Goal: Transaction & Acquisition: Purchase product/service

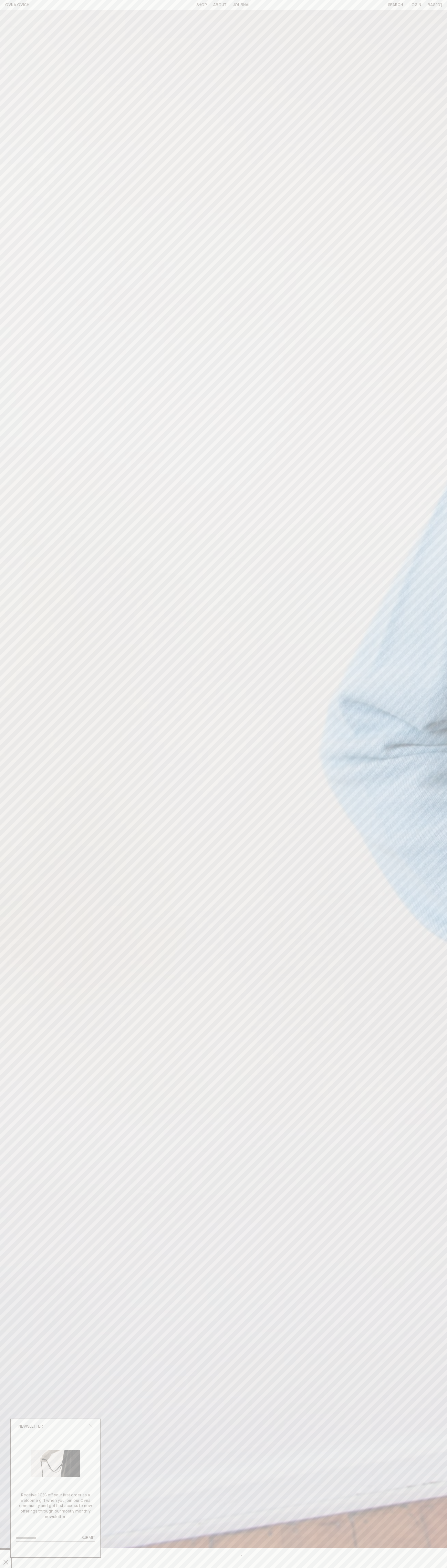
click at [90, 1427] on icon "Close popup" at bounding box center [90, 1426] width 4 height 4
click at [6, 1562] on line at bounding box center [5, 1562] width 5 height 5
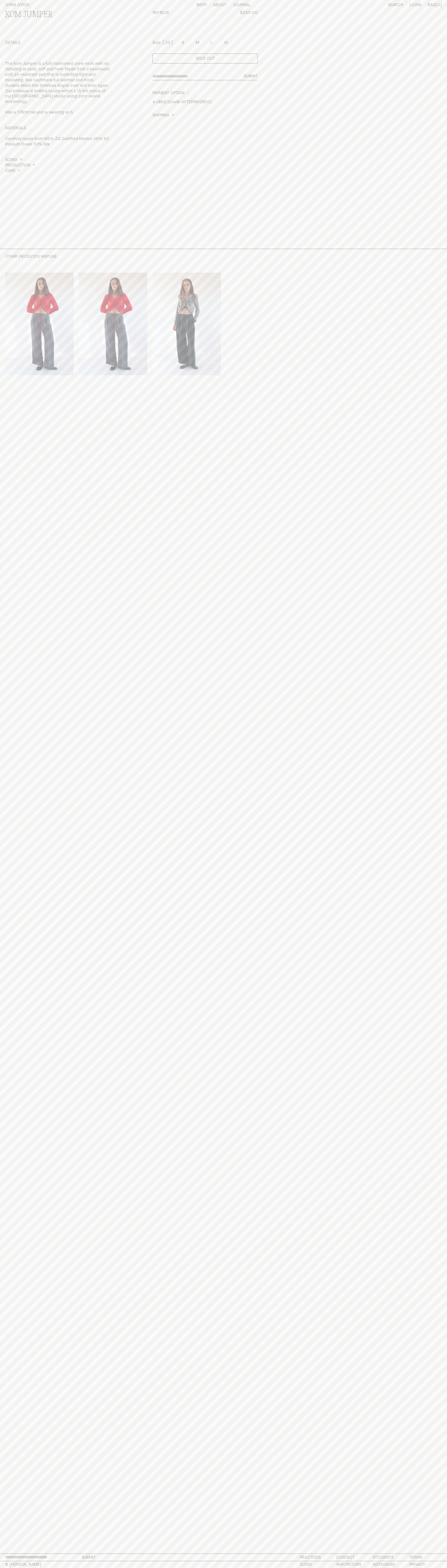
click at [219, 14] on div "Sky Blue $250.00" at bounding box center [205, 23] width 105 height 25
click at [429, 167] on div "Kom Jumper Sky Blue $250.00 Details The Kom Jumper is a fully fashioned crew ne…" at bounding box center [223, 130] width 437 height 239
click at [278, 1567] on html "Close Something went wrong. Please email us at hello@ovnaovich.com Cart Close C…" at bounding box center [224, 784] width 447 height 1568
click at [3, 1396] on main "Chapter 22 - Less But Better Is Now Here x Chapter 22 - Less But Better Is Now …" at bounding box center [224, 782] width 447 height 1544
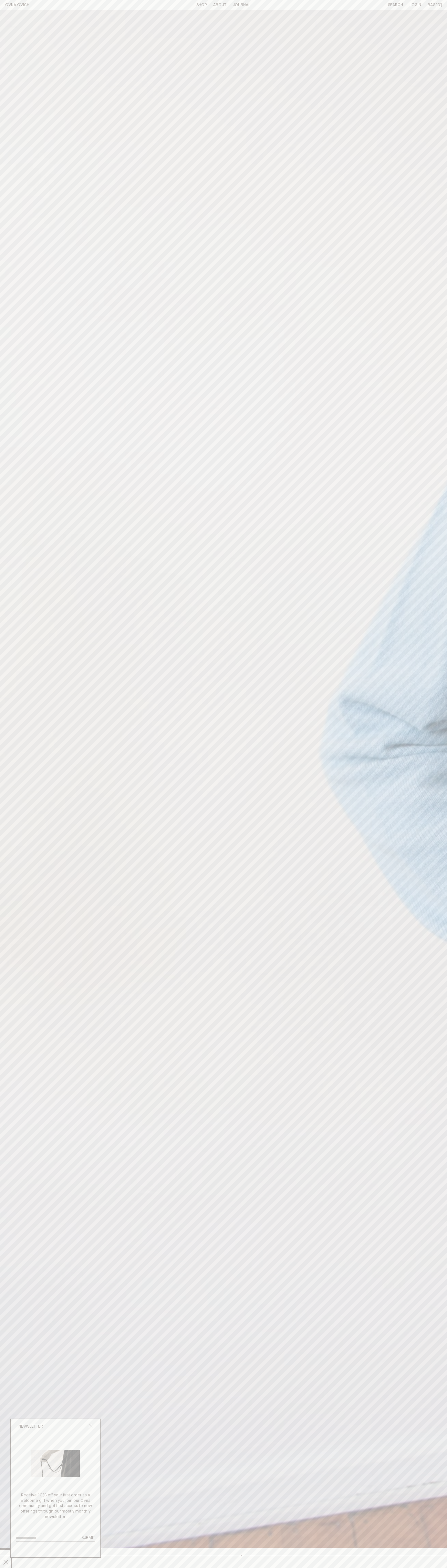
click at [90, 1427] on icon "Close popup" at bounding box center [90, 1426] width 4 height 4
click at [224, 1562] on span "Chapter 22 - Less But Better Is Now Here x" at bounding box center [352, 1562] width 705 height 9
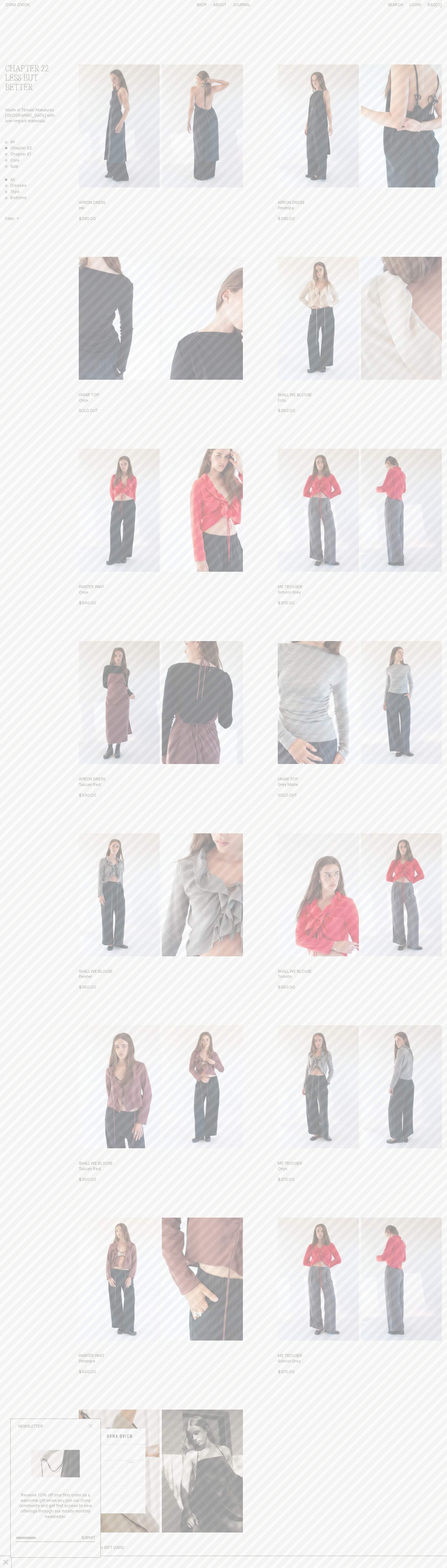
click at [117, 219] on span "M/L" at bounding box center [117, 219] width 7 height 4
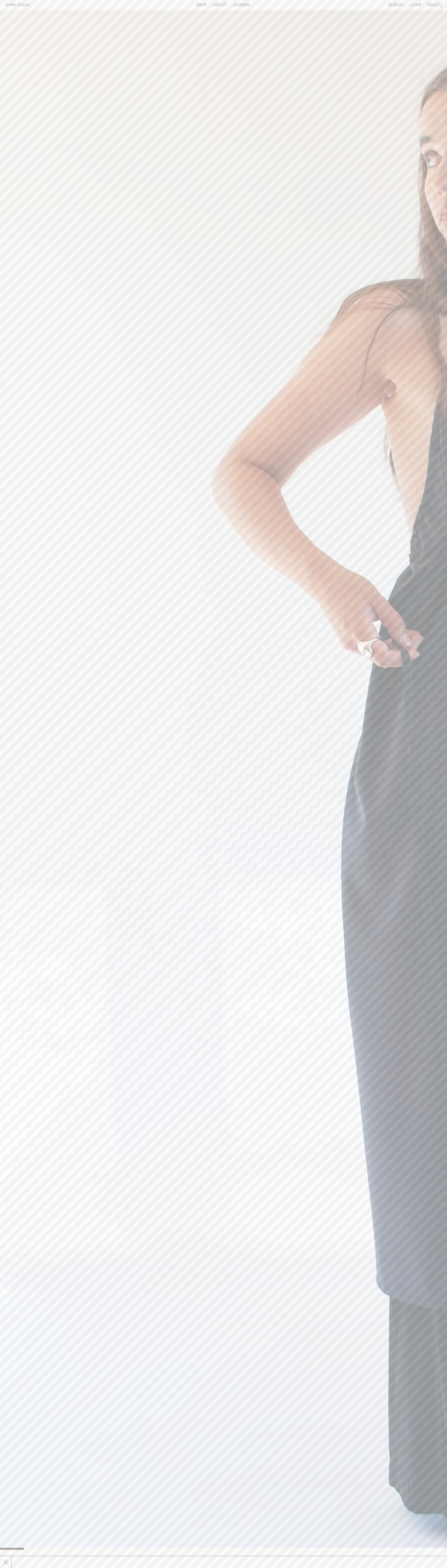
click at [6, 1562] on line at bounding box center [5, 1562] width 5 height 5
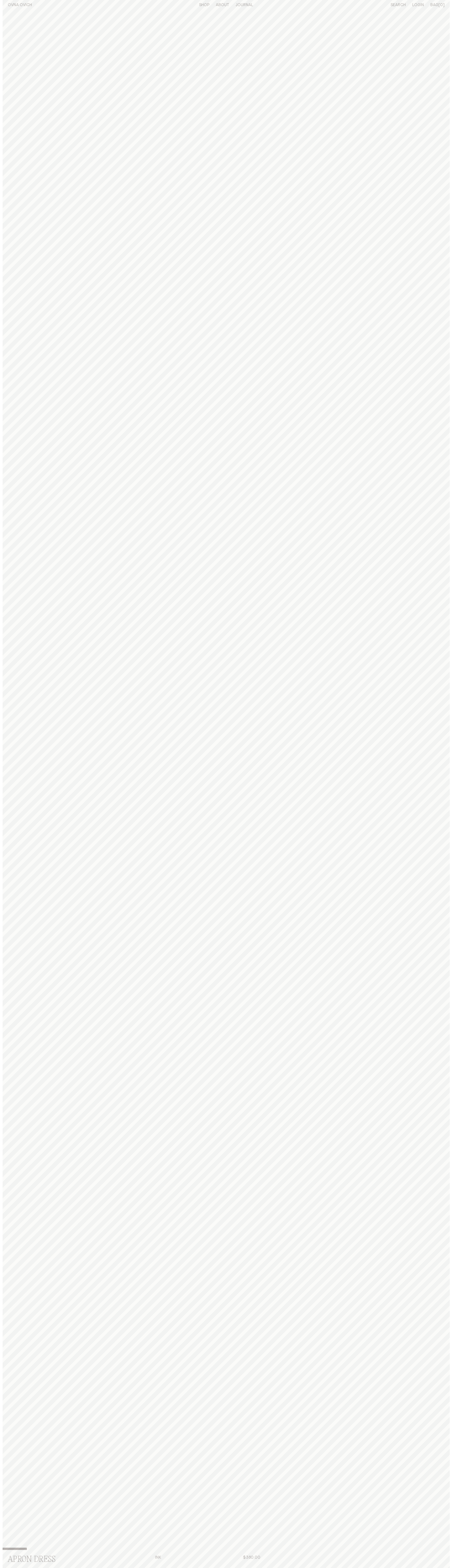
scroll to position [5, 0]
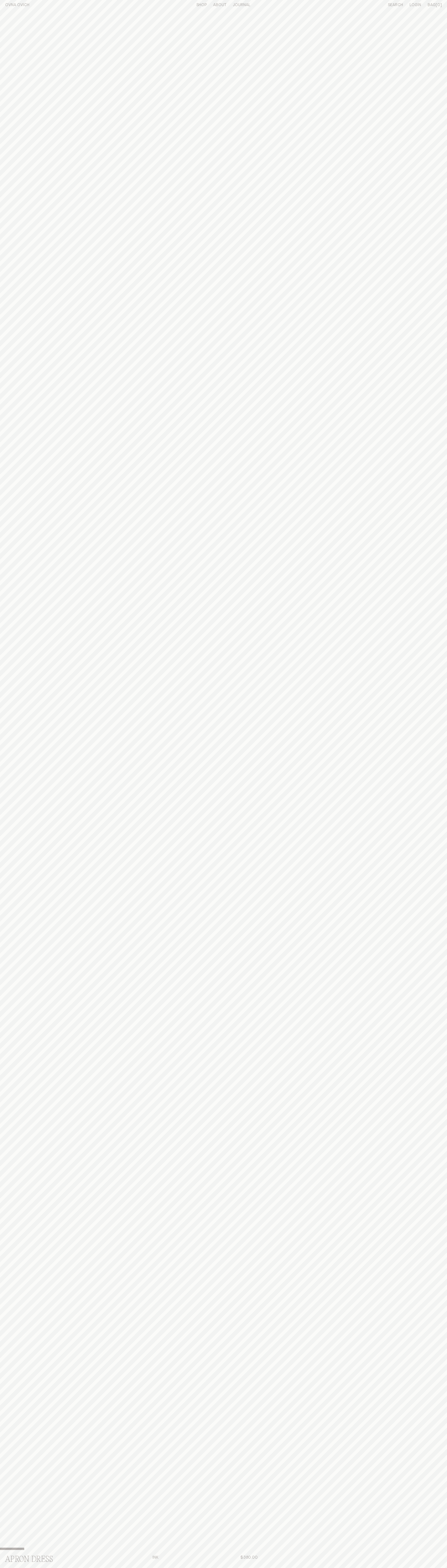
click at [40, 5] on h1 "OVNA OVICH" at bounding box center [39, 5] width 68 height 5
click at [435, 5] on span "[0]" at bounding box center [438, 5] width 6 height 4
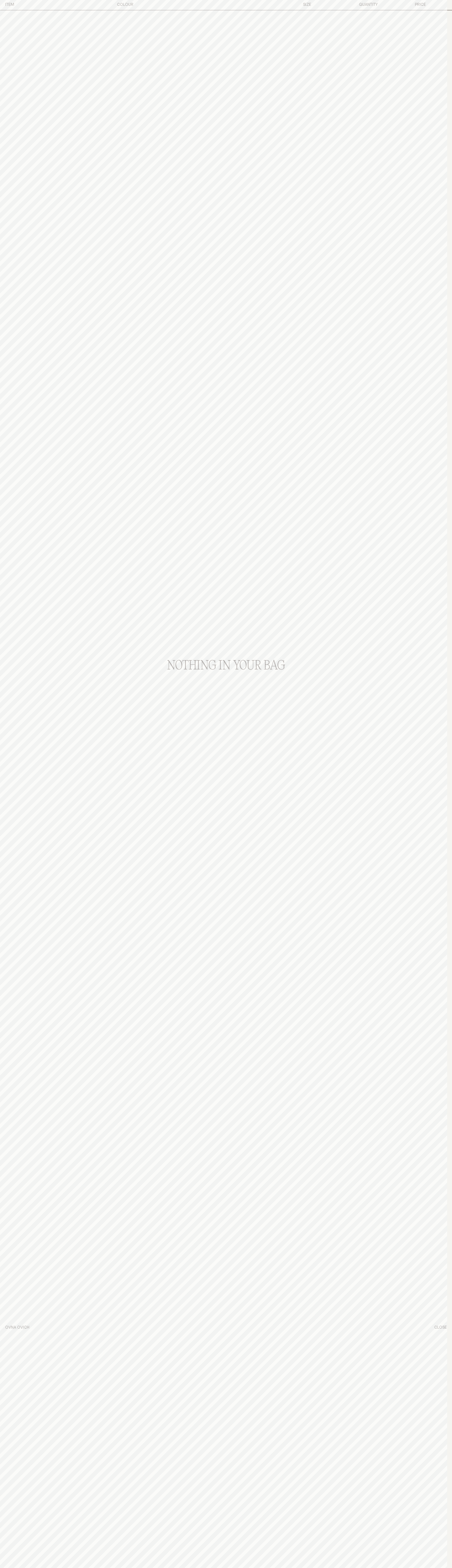
click at [441, 1328] on button "Close" at bounding box center [440, 1328] width 13 height 5
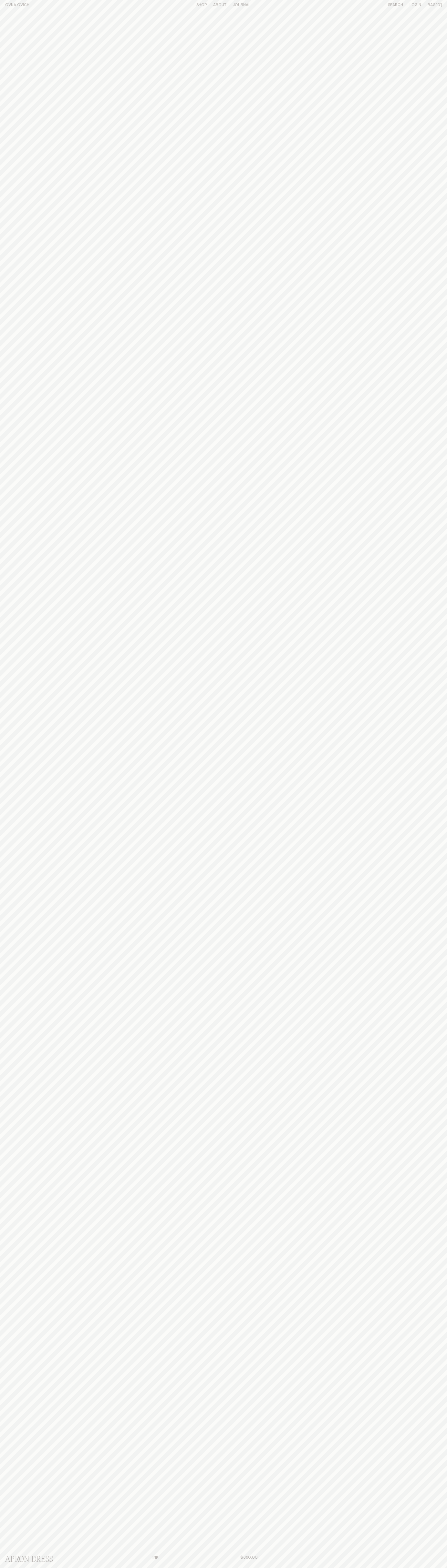
click at [438, 5] on span "[0]" at bounding box center [438, 5] width 6 height 4
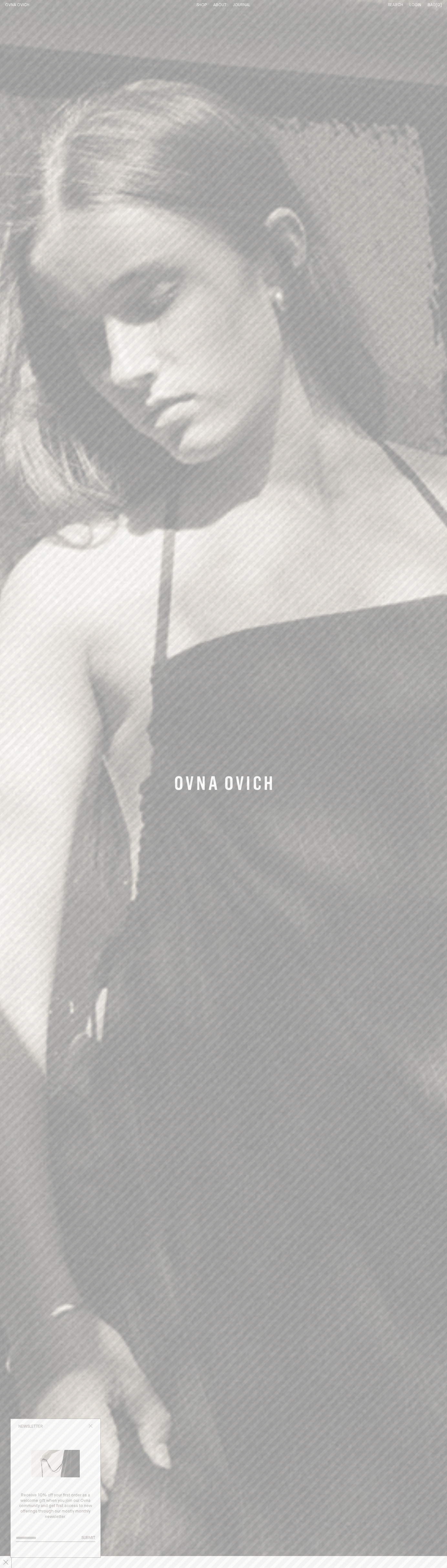
click at [171, 18] on img "Banner Link" at bounding box center [224, 784] width 447 height 1568
click at [431, 799] on img "Banner Link" at bounding box center [224, 784] width 447 height 1568
click at [28, 128] on img "Banner Link" at bounding box center [224, 784] width 447 height 1568
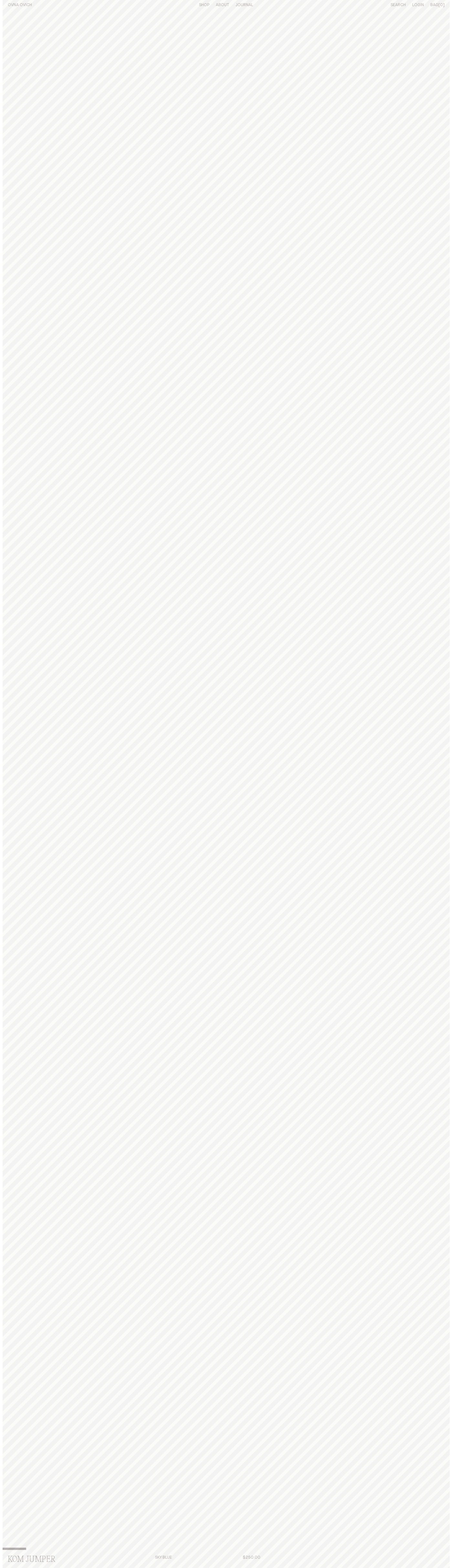
scroll to position [5, 0]
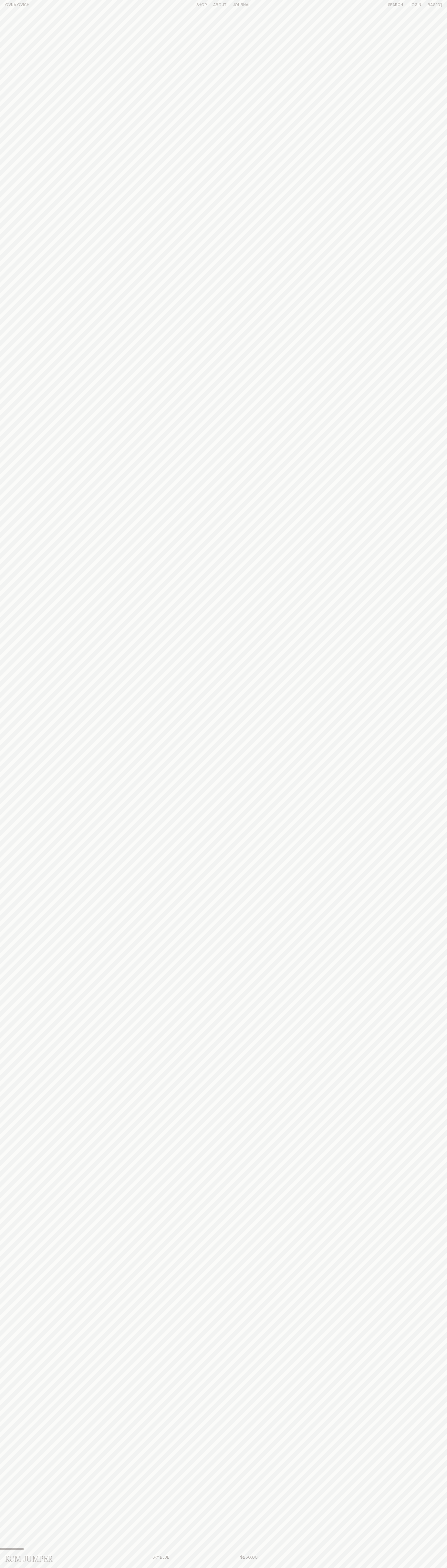
click at [40, 5] on h1 "OVNA OVICH" at bounding box center [39, 5] width 68 height 5
click at [435, 5] on span "[0]" at bounding box center [438, 5] width 6 height 4
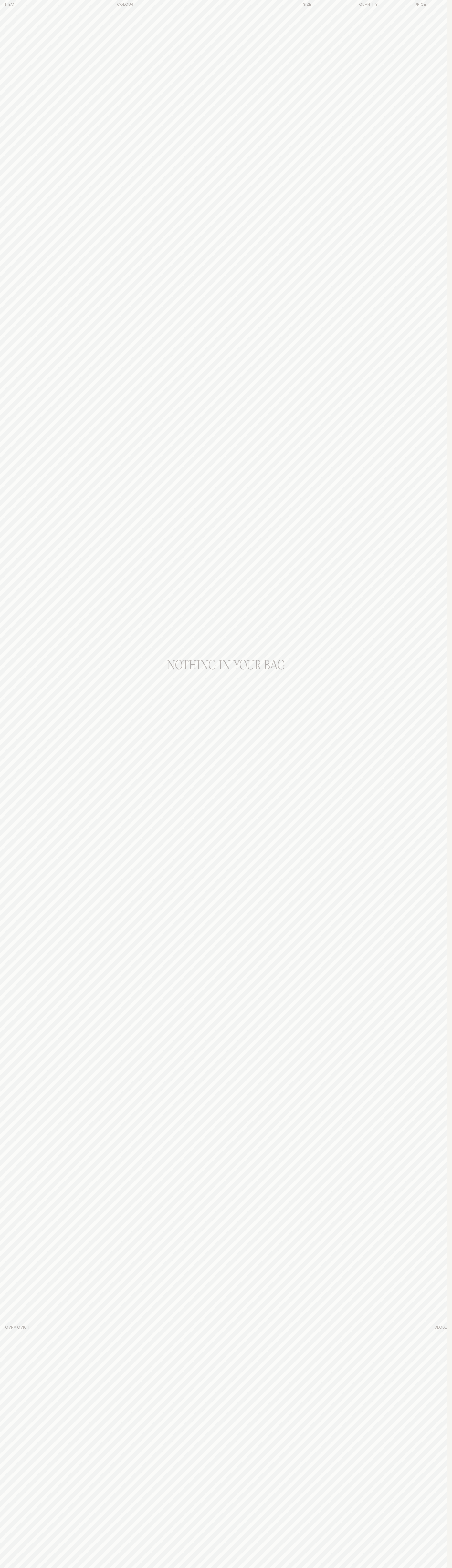
click at [441, 1328] on button "Close" at bounding box center [440, 1328] width 13 height 5
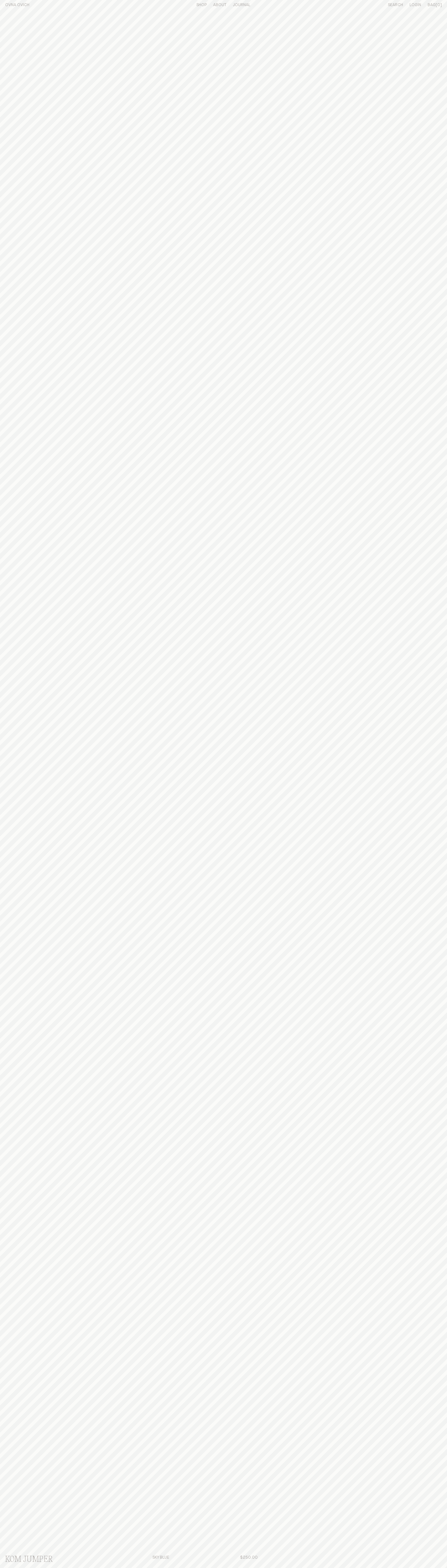
click at [438, 5] on span "[0]" at bounding box center [438, 5] width 6 height 4
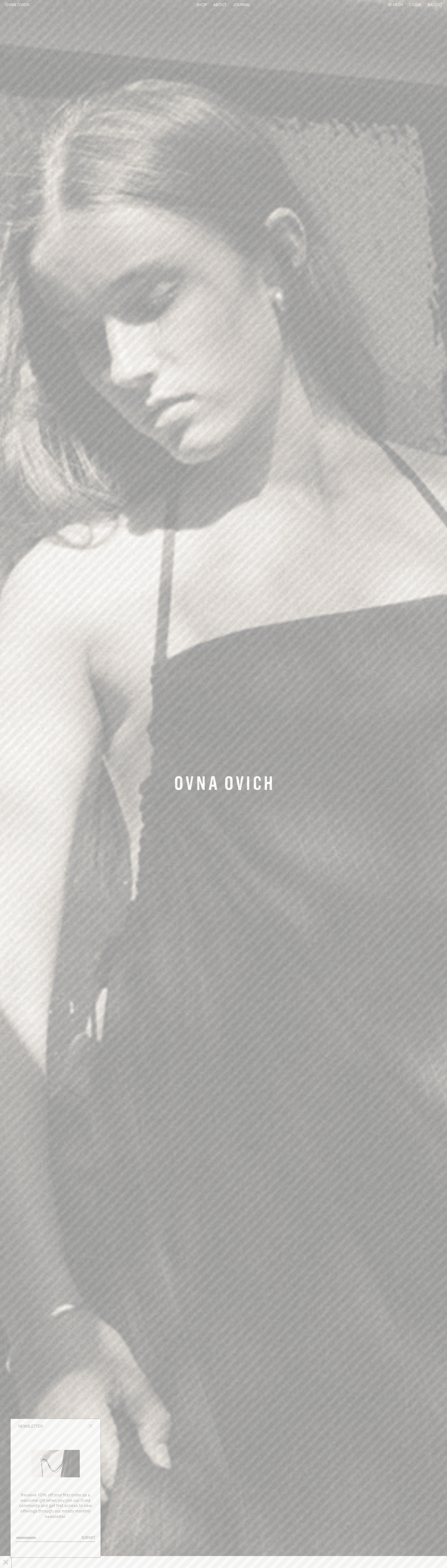
click at [90, 1427] on icon "Close popup" at bounding box center [90, 1426] width 4 height 4
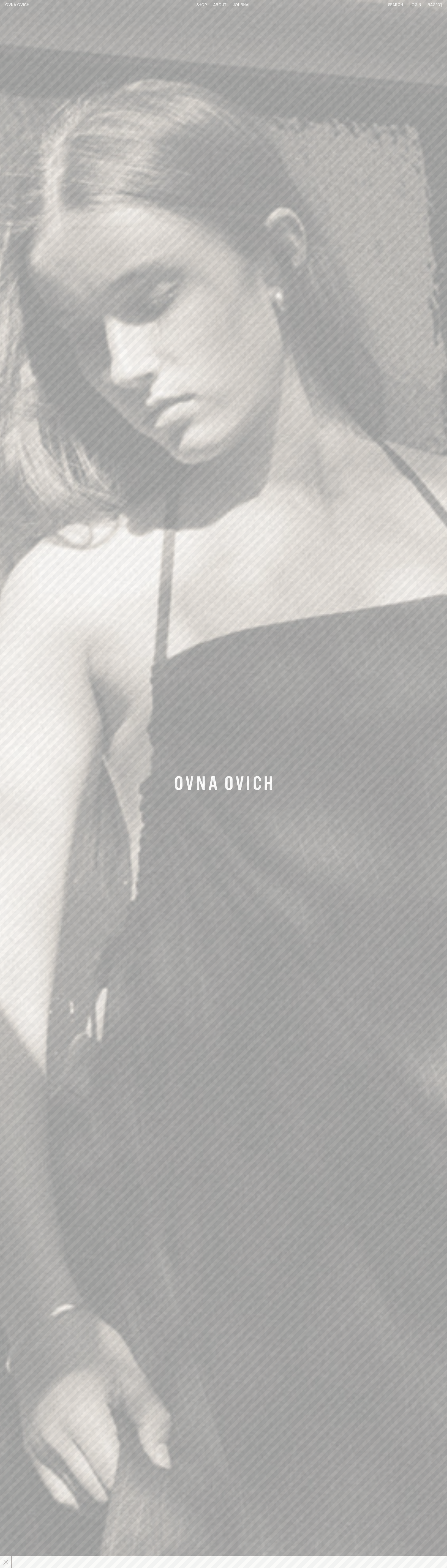
click at [6, 1562] on line at bounding box center [5, 1562] width 5 height 5
